Goal: Transaction & Acquisition: Book appointment/travel/reservation

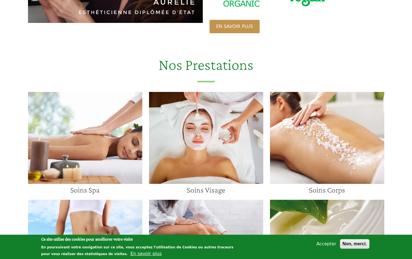
scroll to position [400, 0]
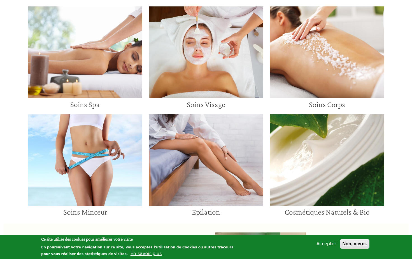
click at [102, 59] on img at bounding box center [85, 52] width 114 height 92
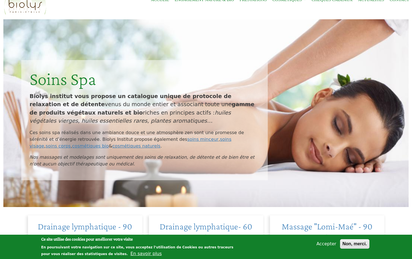
scroll to position [143, 0]
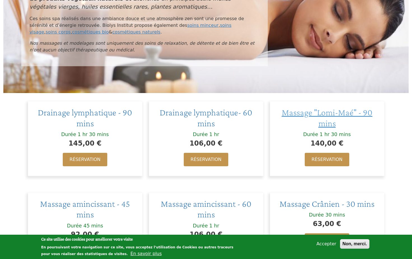
click at [322, 114] on span "Massage "Lomi-Maé" - 90 mins" at bounding box center [326, 117] width 91 height 21
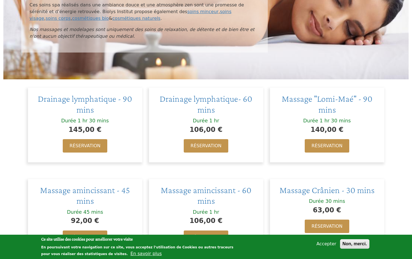
scroll to position [171, 0]
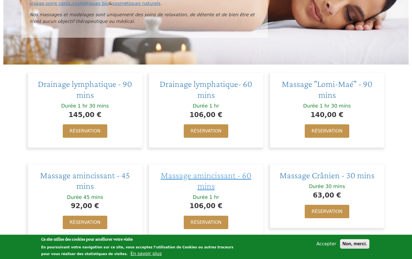
click at [206, 174] on span "Massage amincissant - 60 mins" at bounding box center [206, 180] width 91 height 21
click at [70, 82] on span "Drainage lymphatique - 90 mins" at bounding box center [85, 89] width 94 height 21
click at [206, 132] on link "Réservation" at bounding box center [206, 131] width 44 height 13
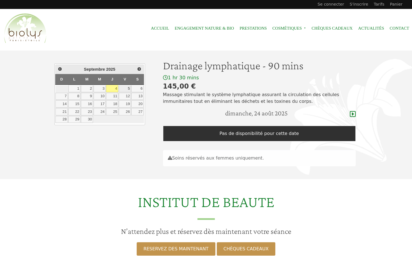
click at [128, 86] on link "5" at bounding box center [125, 88] width 12 height 7
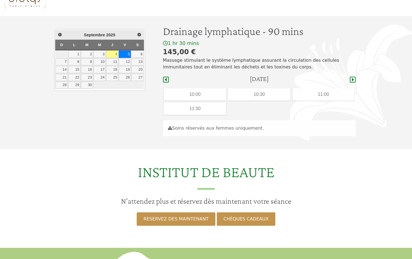
scroll to position [24, 0]
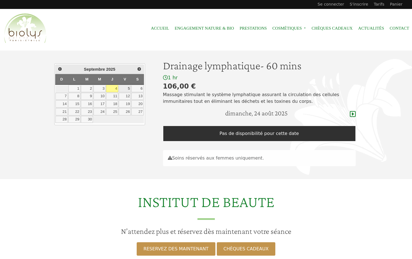
click at [121, 91] on link "5" at bounding box center [125, 88] width 12 height 7
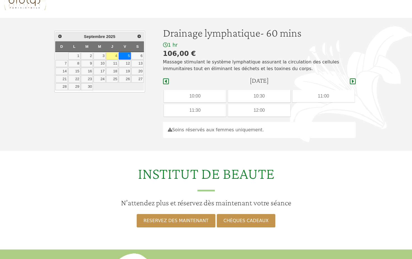
scroll to position [24, 0]
